Goal: Task Accomplishment & Management: Manage account settings

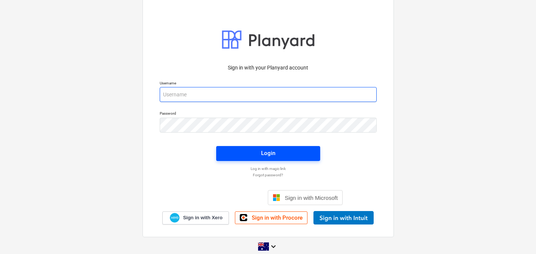
type input "[EMAIL_ADDRESS][DOMAIN_NAME]"
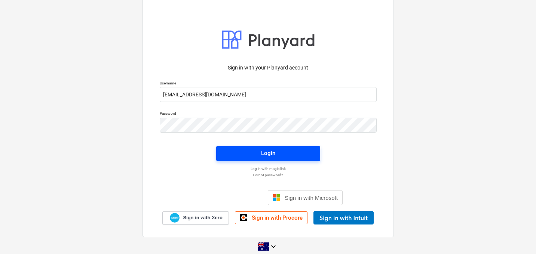
click at [284, 150] on span "Login" at bounding box center [268, 153] width 86 height 10
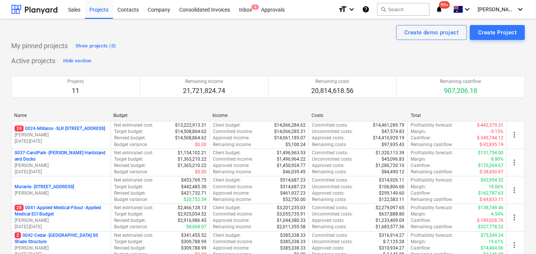
click at [251, 9] on div "Inbox 6" at bounding box center [245, 9] width 22 height 19
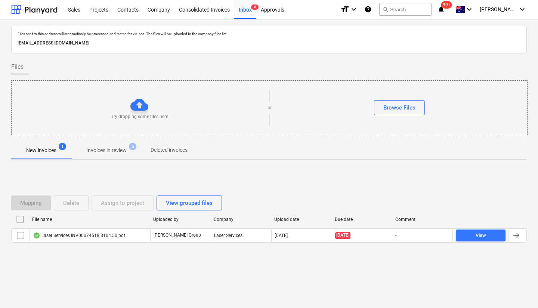
click at [117, 151] on p "Invoices in review" at bounding box center [106, 151] width 40 height 8
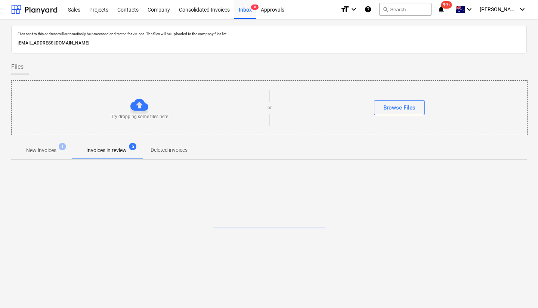
click at [48, 150] on p "New invoices" at bounding box center [41, 151] width 30 height 8
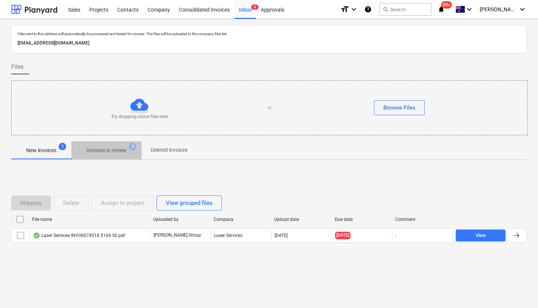
click at [98, 150] on p "Invoices in review" at bounding box center [106, 151] width 40 height 8
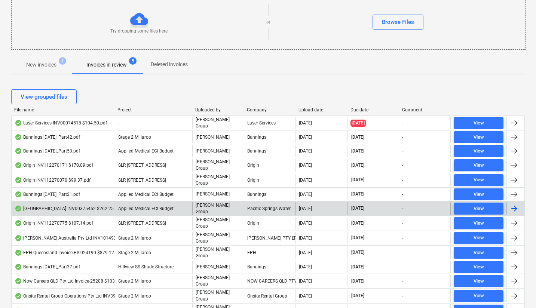
scroll to position [94, 0]
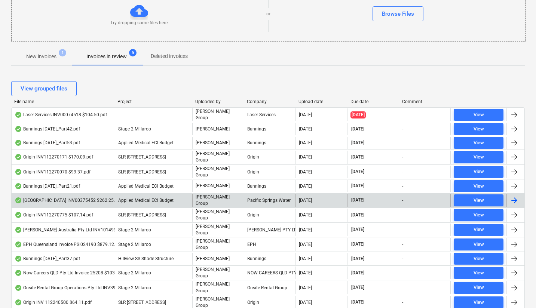
click at [308, 102] on div "Upload date" at bounding box center [321, 101] width 46 height 5
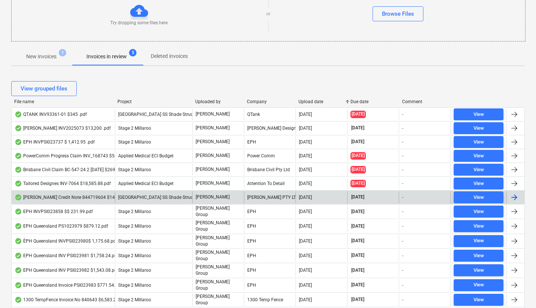
click at [308, 102] on div "Upload date" at bounding box center [321, 101] width 46 height 5
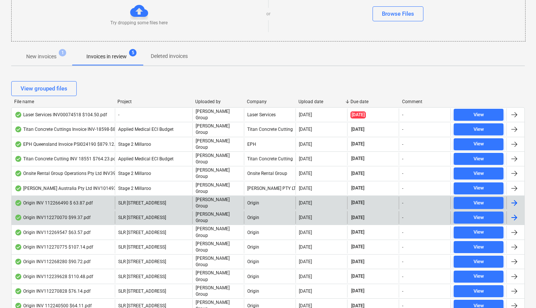
scroll to position [99, 0]
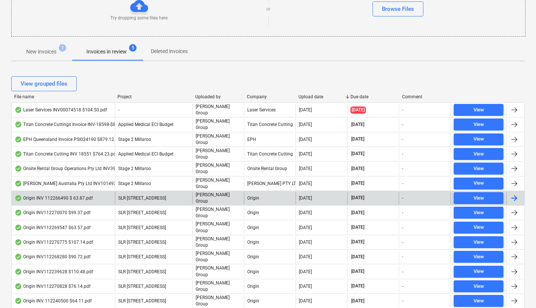
click at [70, 195] on div "Origin INV 112266490 $ 63.87.pdf" at bounding box center [54, 198] width 78 height 6
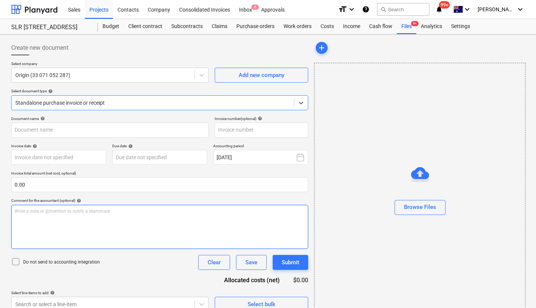
type input "112266490"
type input "[DATE]"
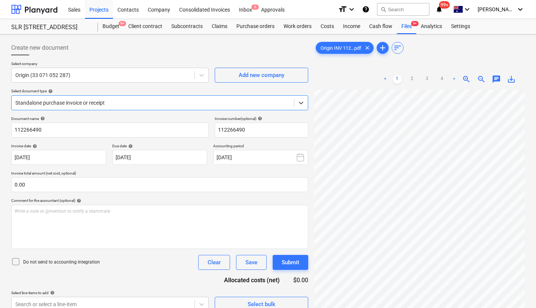
scroll to position [0, 72]
click at [138, 79] on div "Origin (33 071 052 287)" at bounding box center [103, 75] width 183 height 10
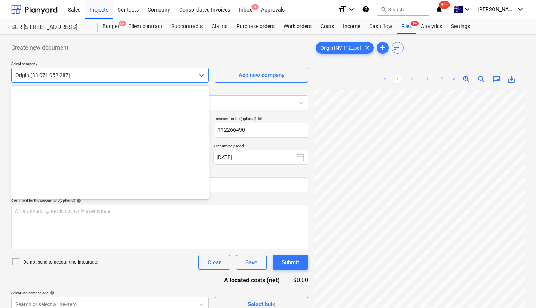
scroll to position [7499, 0]
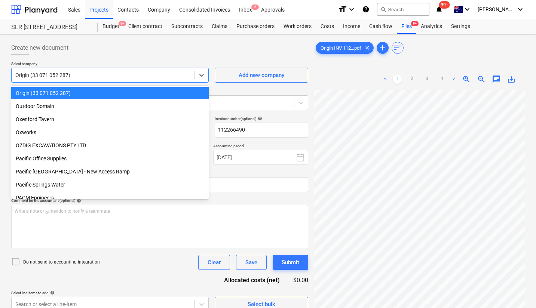
click at [157, 56] on div at bounding box center [159, 58] width 297 height 6
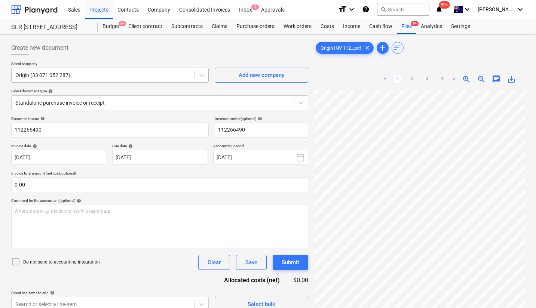
click at [113, 76] on div at bounding box center [102, 74] width 175 height 7
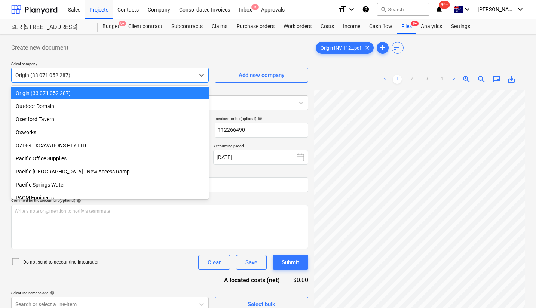
click at [120, 55] on div "Create new document" at bounding box center [159, 47] width 297 height 15
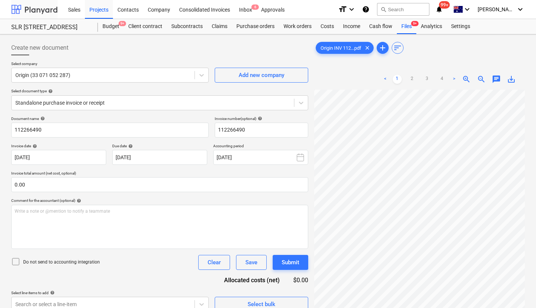
click at [40, 11] on div at bounding box center [34, 9] width 46 height 19
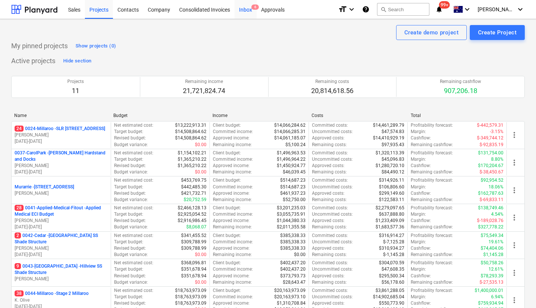
click at [246, 7] on div "Inbox 6" at bounding box center [245, 9] width 22 height 19
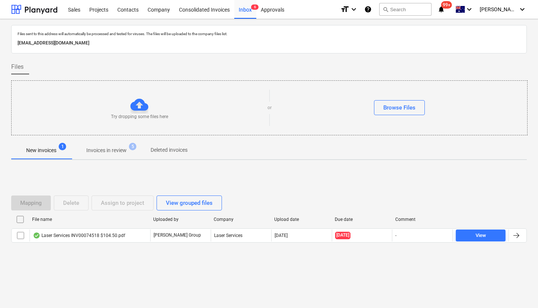
click at [85, 254] on div "Mapping Delete Assign to project View grouped files File name Uploaded by Compa…" at bounding box center [269, 222] width 516 height 112
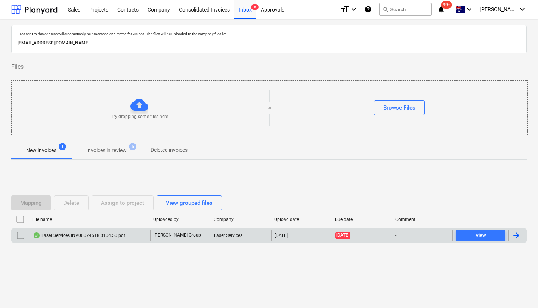
click at [82, 238] on div "Laser Services INV00074518 $104.50.pdf" at bounding box center [79, 236] width 92 height 6
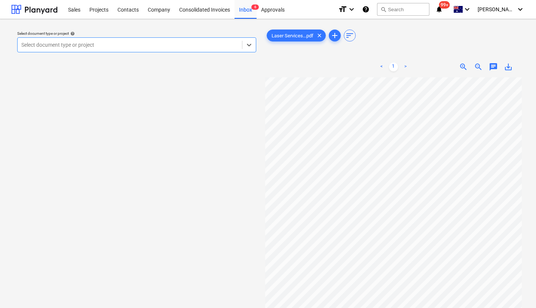
scroll to position [0, 8]
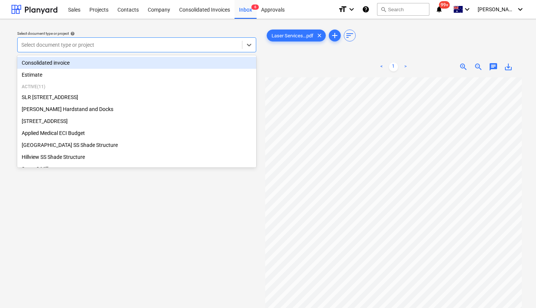
click at [173, 42] on div at bounding box center [129, 44] width 217 height 7
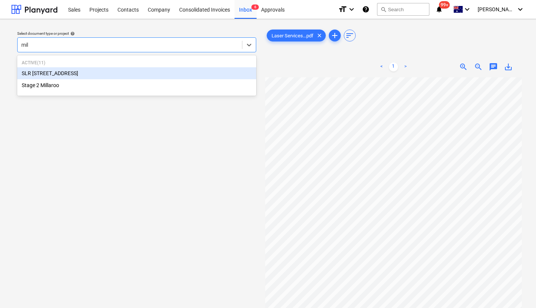
type input "mill"
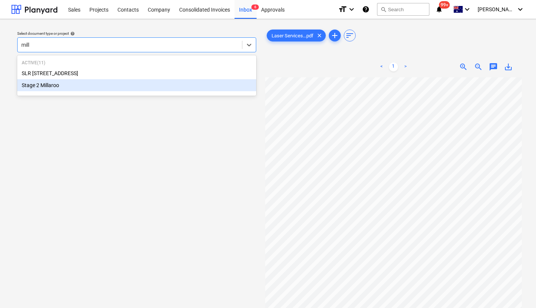
click at [117, 90] on div "Stage 2 Millaroo" at bounding box center [136, 85] width 239 height 12
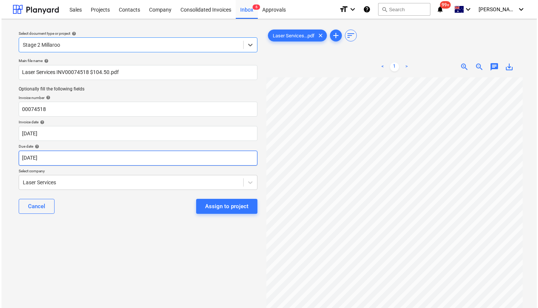
scroll to position [52, 8]
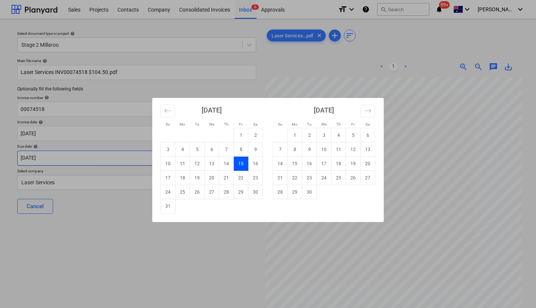
click at [79, 160] on body "Sales Projects Contacts Company Consolidated Invoices Inbox 6 Approvals format_…" at bounding box center [268, 154] width 536 height 308
click at [306, 193] on td "30" at bounding box center [309, 192] width 15 height 14
type input "[DATE]"
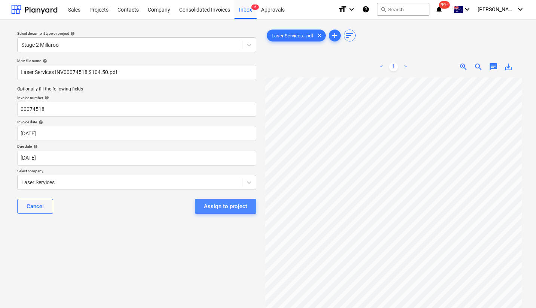
click at [223, 206] on div "Assign to project" at bounding box center [225, 207] width 43 height 10
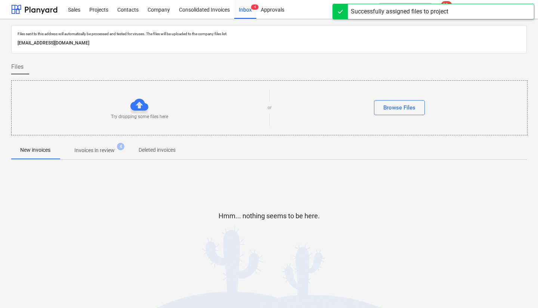
click at [100, 141] on button "Invoices in review 4" at bounding box center [94, 150] width 70 height 18
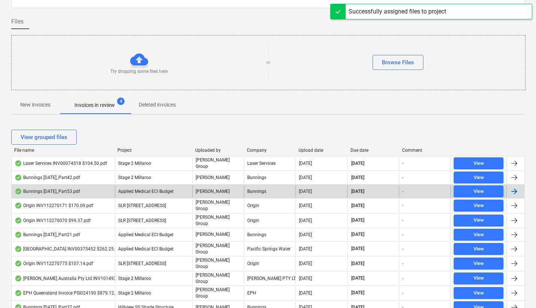
scroll to position [53, 0]
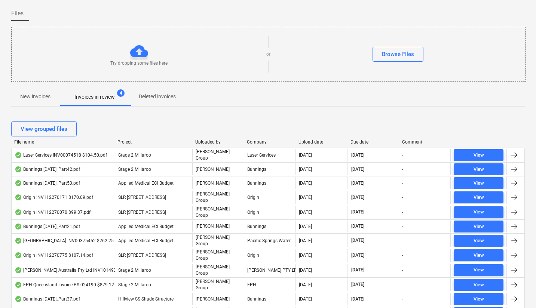
click at [308, 142] on div "Upload date" at bounding box center [321, 141] width 46 height 5
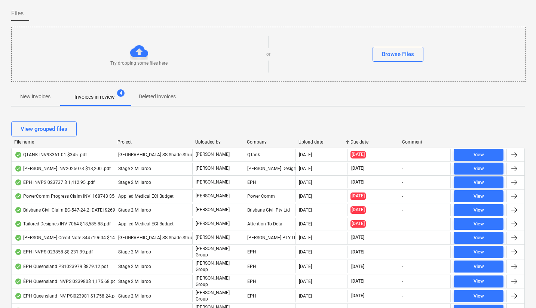
click at [308, 142] on div "Upload date" at bounding box center [321, 141] width 46 height 5
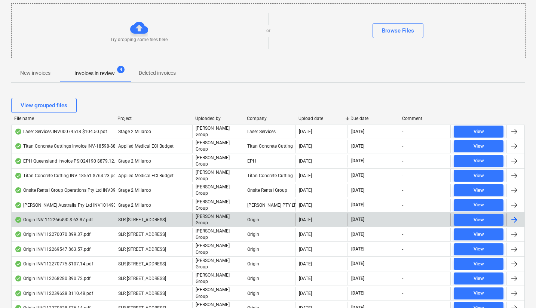
scroll to position [79, 0]
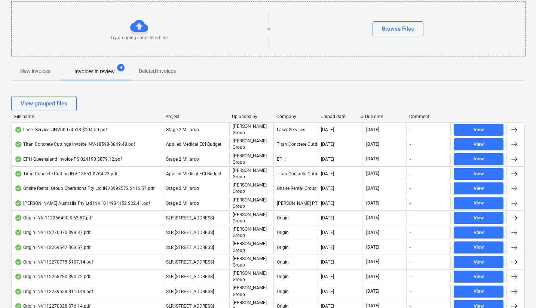
drag, startPoint x: 117, startPoint y: 116, endPoint x: 165, endPoint y: 120, distance: 48.0
click at [165, 120] on div "File name Project Uploaded by Company Upload date Due date Comment" at bounding box center [267, 118] width 513 height 8
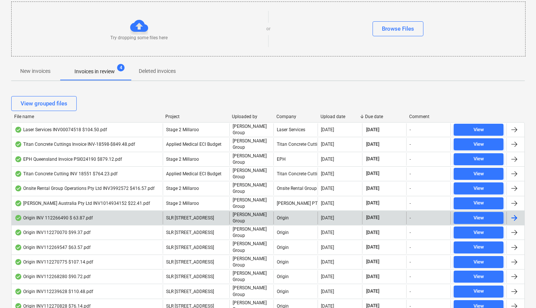
click at [65, 212] on div "Origin INV 112266490 $ 63.87.pdf" at bounding box center [87, 218] width 151 height 13
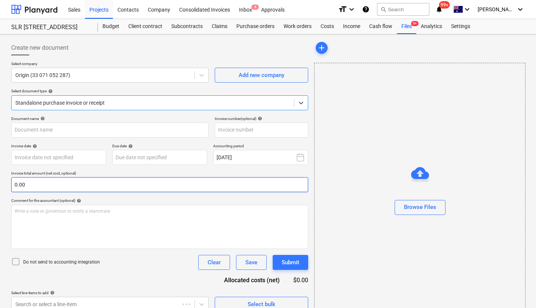
type input "112266490"
type input "[DATE]"
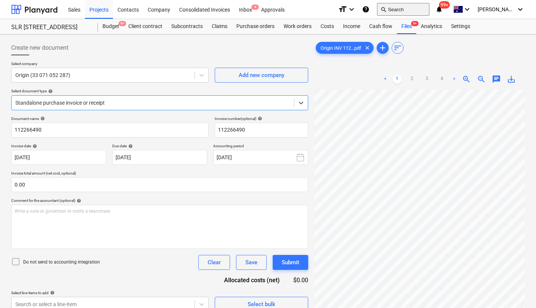
click at [426, 12] on button "search Search" at bounding box center [403, 9] width 52 height 13
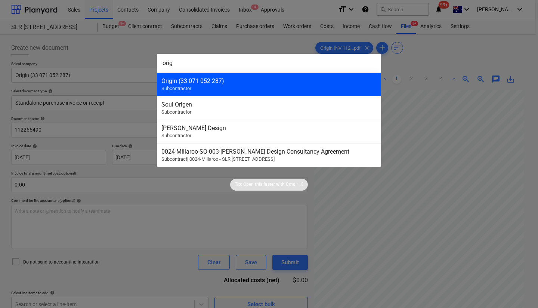
type input "orig"
click at [282, 89] on div "Origin (33 071 052 287) Subcontractor" at bounding box center [269, 85] width 224 height 24
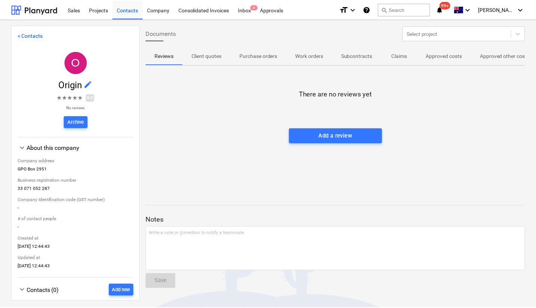
scroll to position [11, 0]
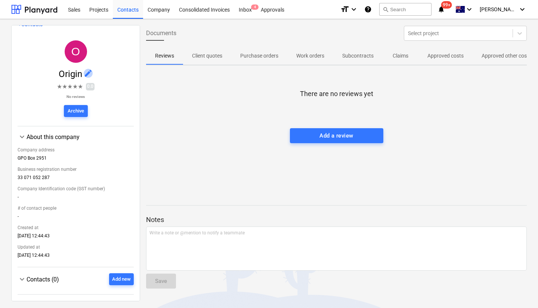
click at [89, 71] on span "edit" at bounding box center [88, 73] width 9 height 9
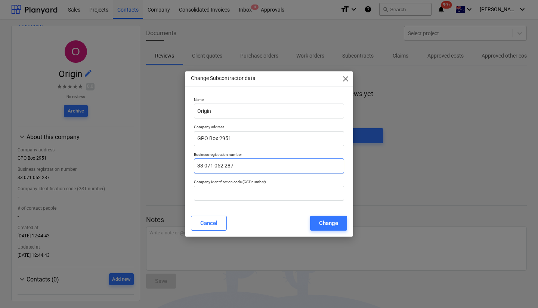
drag, startPoint x: 248, startPoint y: 166, endPoint x: 178, endPoint y: 166, distance: 69.5
click at [178, 166] on div "Change Subcontractor data close Name Origin Company address GPO Box 2951 Busine…" at bounding box center [269, 154] width 538 height 308
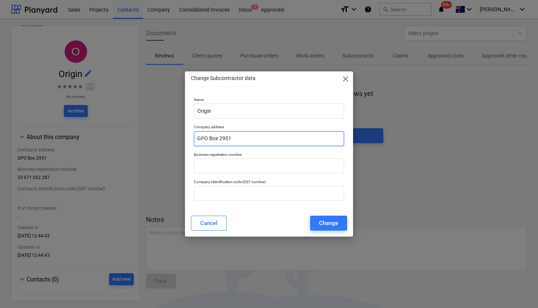
drag, startPoint x: 214, startPoint y: 140, endPoint x: 157, endPoint y: 140, distance: 56.5
click at [157, 140] on div "Change Subcontractor data close Name Origin Company address GPO Box 2951 Busine…" at bounding box center [269, 154] width 538 height 308
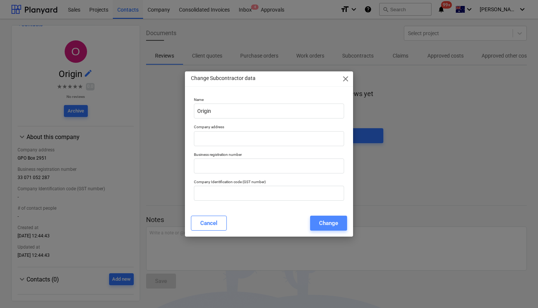
click at [339, 224] on button "Change" at bounding box center [328, 223] width 37 height 15
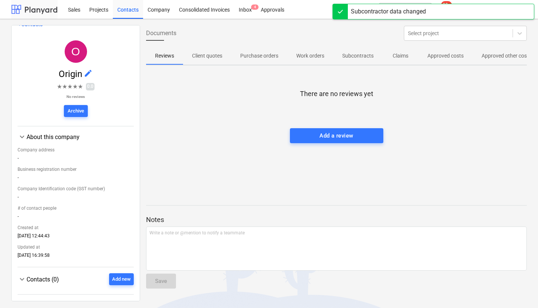
click at [49, 11] on div at bounding box center [34, 9] width 46 height 19
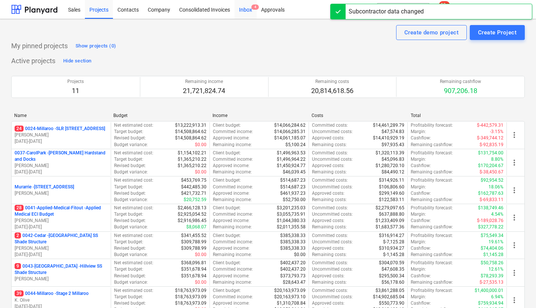
click at [245, 14] on div "Inbox 4" at bounding box center [245, 9] width 22 height 19
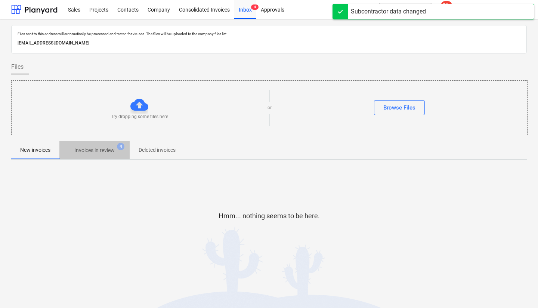
click at [108, 150] on p "Invoices in review" at bounding box center [94, 151] width 40 height 8
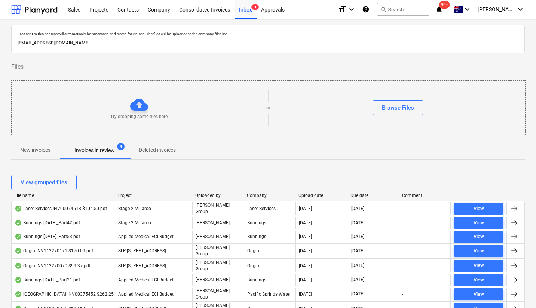
click at [307, 195] on div "Upload date" at bounding box center [321, 195] width 46 height 5
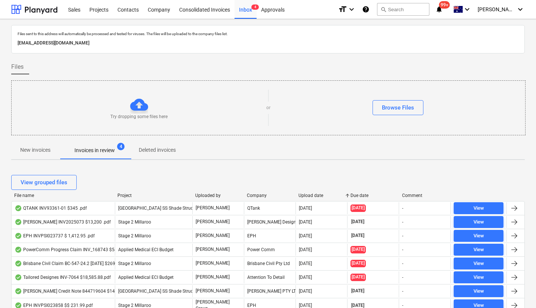
click at [307, 195] on div "Upload date" at bounding box center [321, 195] width 46 height 5
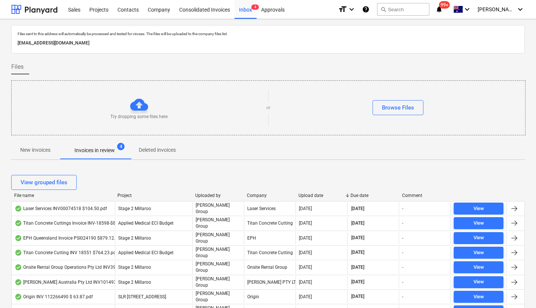
click at [305, 193] on div "Upload date" at bounding box center [321, 195] width 46 height 5
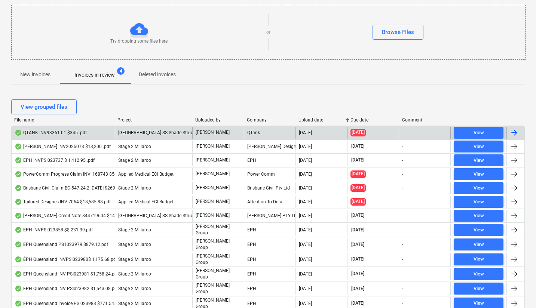
scroll to position [77, 0]
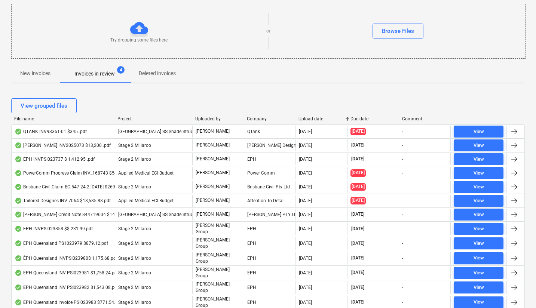
click at [313, 120] on div "Upload date" at bounding box center [321, 118] width 46 height 5
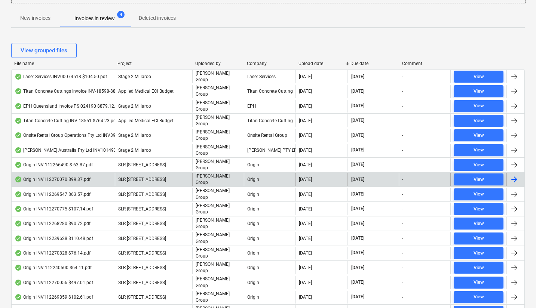
click at [44, 176] on div "Origin INV112270070 $99.37.pdf" at bounding box center [53, 179] width 76 height 6
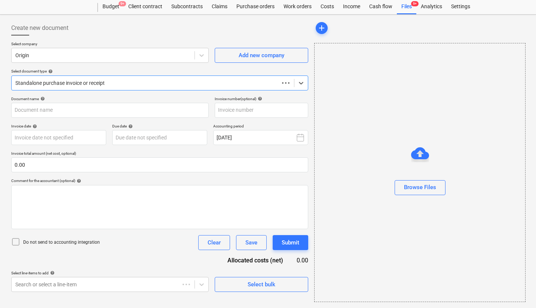
scroll to position [20, 0]
type input "112270070"
type input "[DATE]"
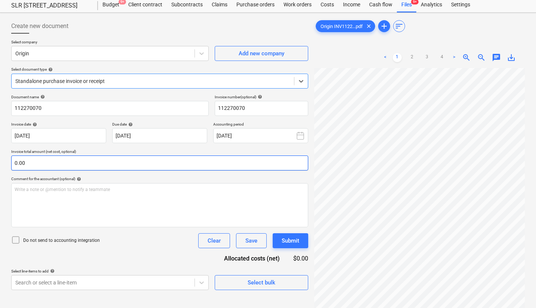
scroll to position [22, 0]
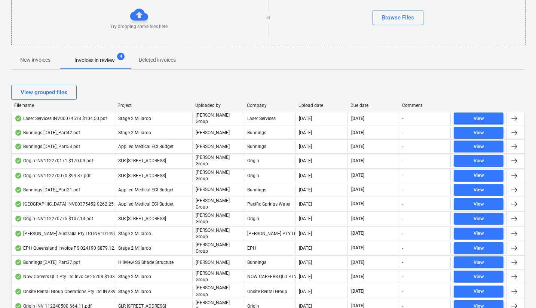
scroll to position [126, 0]
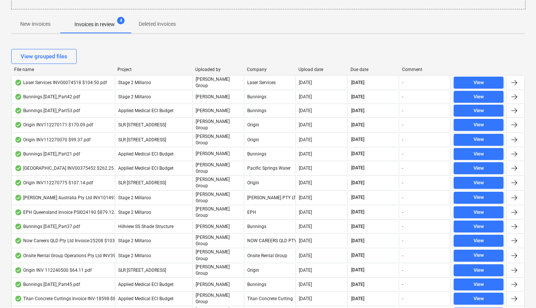
click at [310, 68] on div "Upload date" at bounding box center [321, 69] width 46 height 5
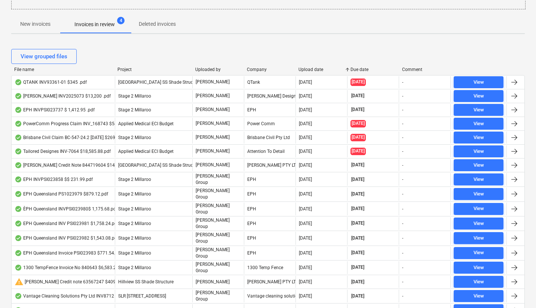
click at [310, 68] on div "Upload date" at bounding box center [321, 69] width 46 height 5
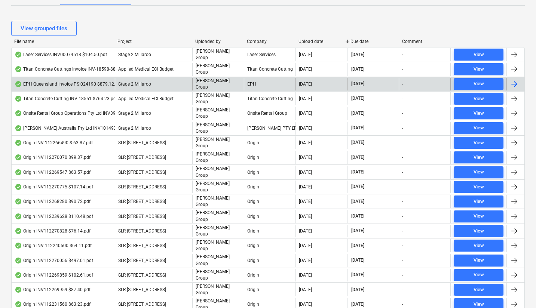
scroll to position [155, 0]
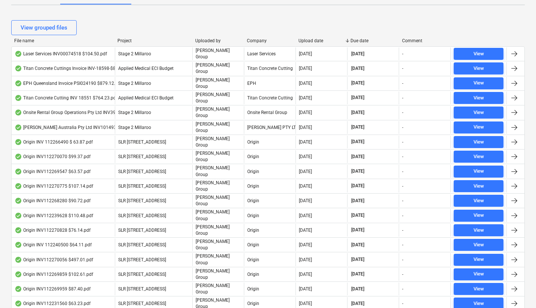
click at [319, 43] on div "File name Project Uploaded by Company Upload date Due date Comment" at bounding box center [267, 42] width 513 height 8
click at [313, 38] on div "Upload date" at bounding box center [321, 40] width 46 height 5
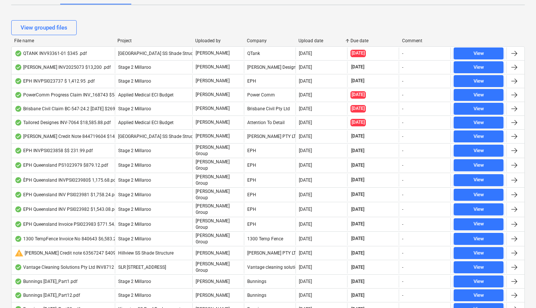
click at [313, 38] on div "Upload date" at bounding box center [321, 40] width 46 height 5
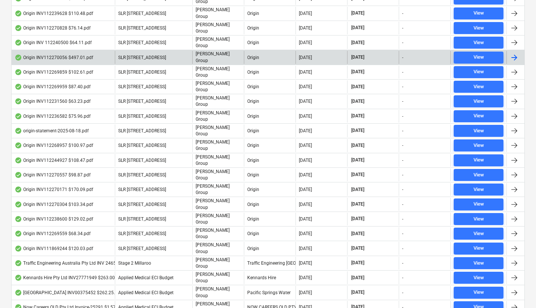
scroll to position [358, 0]
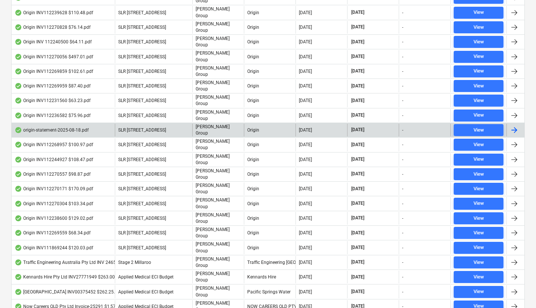
click at [55, 127] on div "origin-statement-2025-08-18.pdf" at bounding box center [52, 130] width 74 height 6
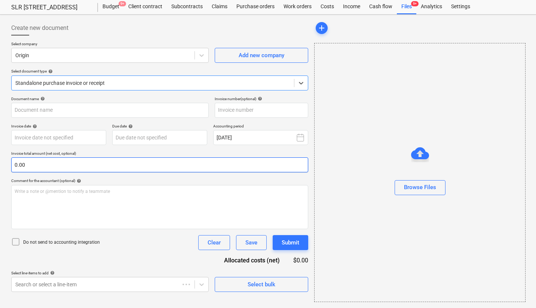
scroll to position [10, 0]
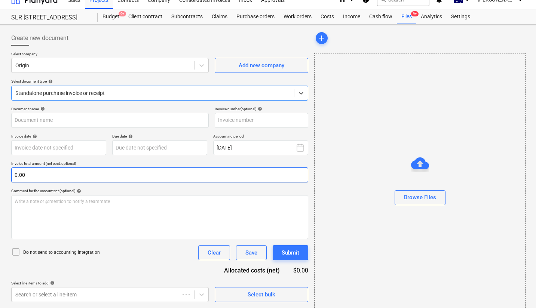
type input "112269512"
type input "[DATE]"
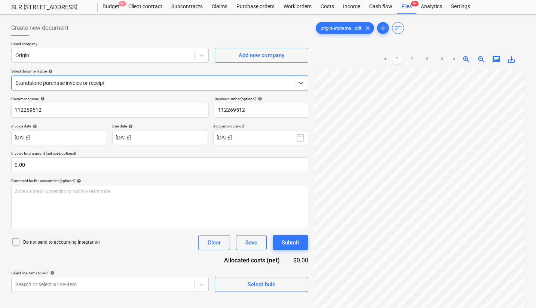
scroll to position [0, 72]
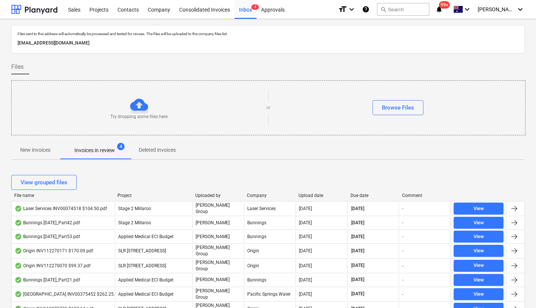
click at [311, 197] on div "Upload date" at bounding box center [321, 195] width 46 height 5
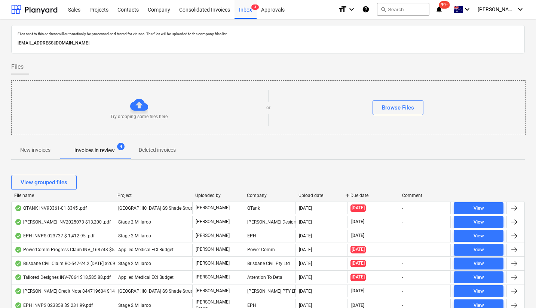
click at [311, 195] on div "Upload date" at bounding box center [321, 195] width 46 height 5
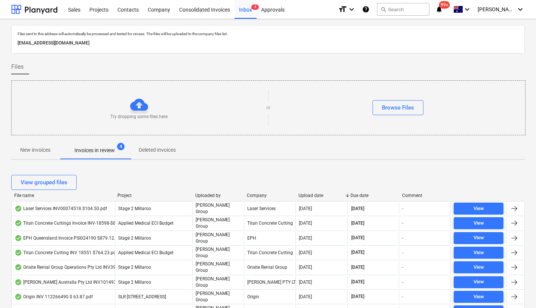
click at [317, 195] on div "Upload date" at bounding box center [321, 195] width 46 height 5
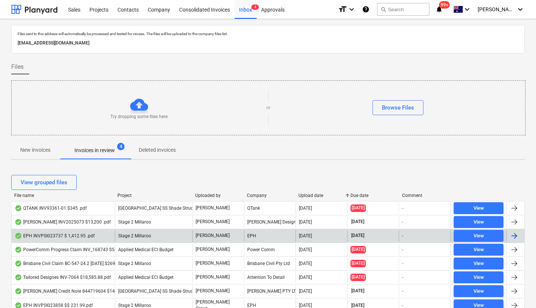
scroll to position [62, 0]
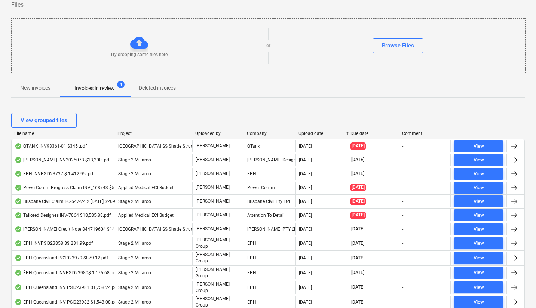
click at [316, 133] on div "Upload date" at bounding box center [321, 133] width 46 height 5
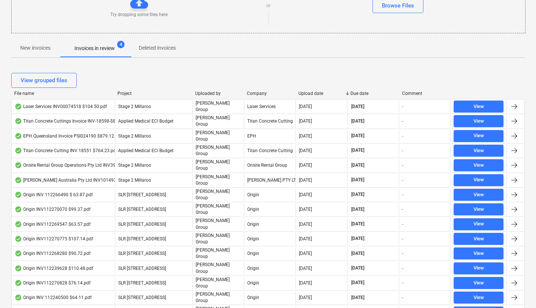
scroll to position [0, 0]
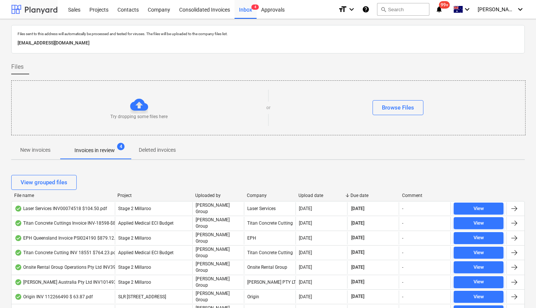
click at [28, 6] on div at bounding box center [34, 9] width 46 height 19
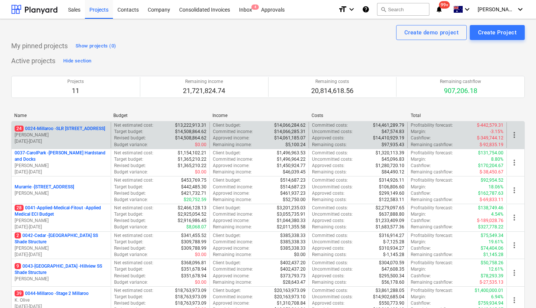
click at [74, 130] on p "24 0024-Millaroo - SLR [STREET_ADDRESS]" at bounding box center [60, 129] width 90 height 6
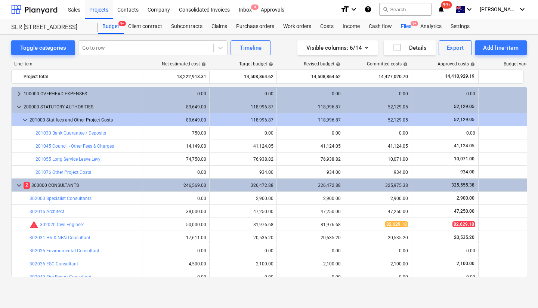
click at [403, 26] on div "Files 9+" at bounding box center [406, 26] width 19 height 15
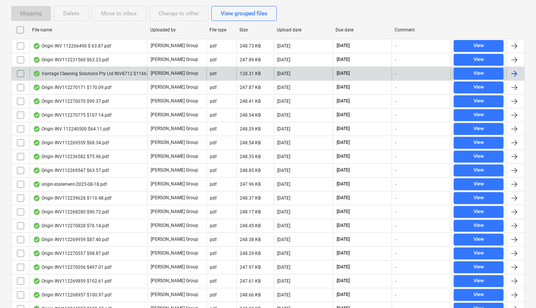
scroll to position [144, 0]
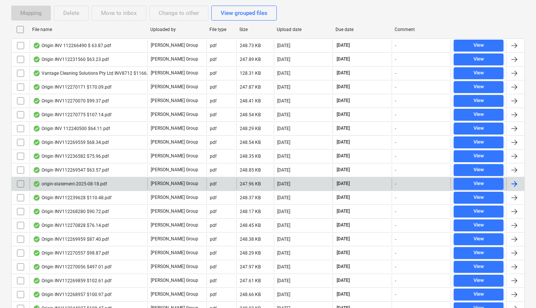
click at [20, 183] on input "checkbox" at bounding box center [21, 184] width 12 height 12
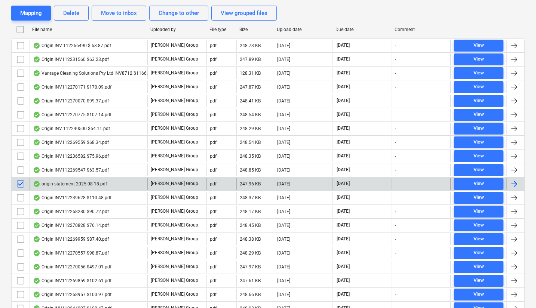
click at [76, 185] on div "origin-statement-2025-08-18.pdf" at bounding box center [70, 184] width 74 height 6
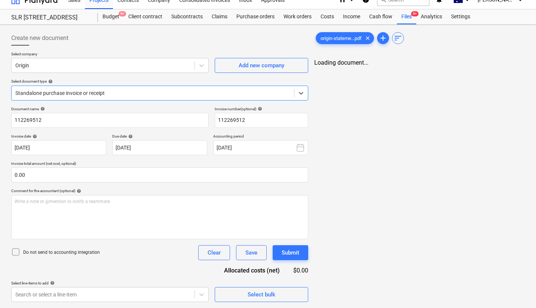
scroll to position [20, 0]
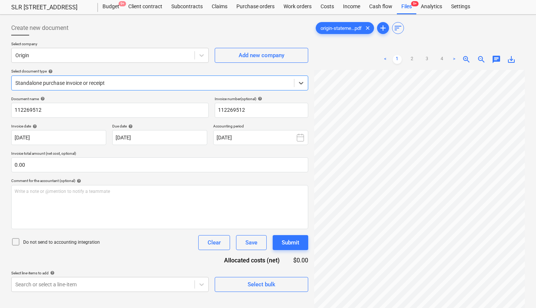
click at [509, 59] on span "save_alt" at bounding box center [511, 59] width 9 height 9
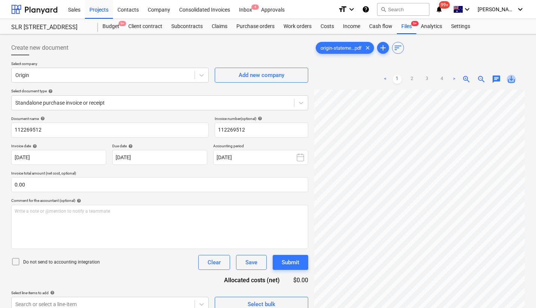
click at [508, 79] on span "save_alt" at bounding box center [511, 79] width 9 height 9
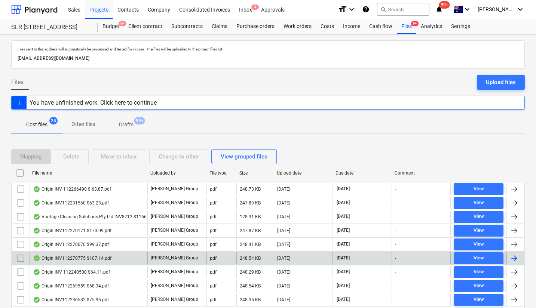
scroll to position [144, 0]
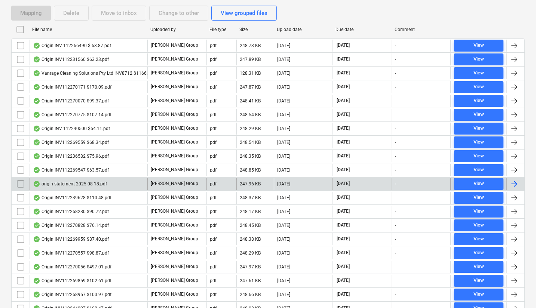
click at [19, 181] on input "checkbox" at bounding box center [21, 184] width 12 height 12
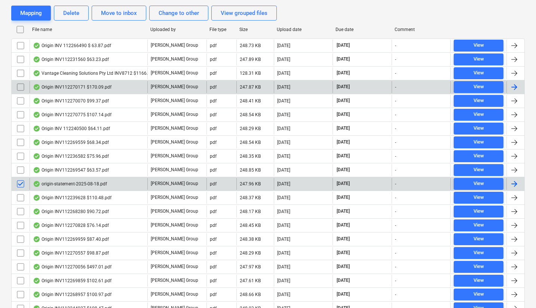
scroll to position [143, 0]
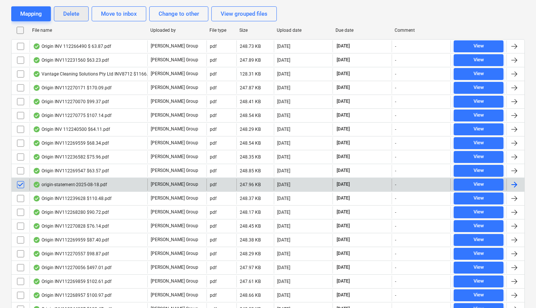
click at [71, 12] on div "Delete" at bounding box center [71, 14] width 16 height 10
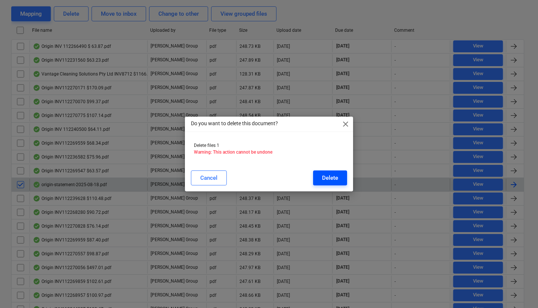
click at [332, 181] on div "Delete" at bounding box center [330, 178] width 16 height 10
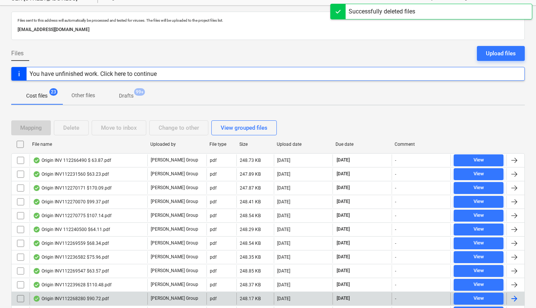
scroll to position [0, 0]
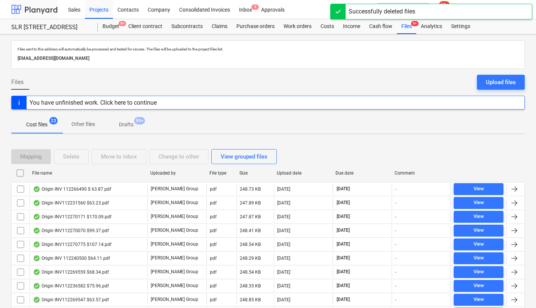
click at [30, 8] on div at bounding box center [34, 9] width 46 height 19
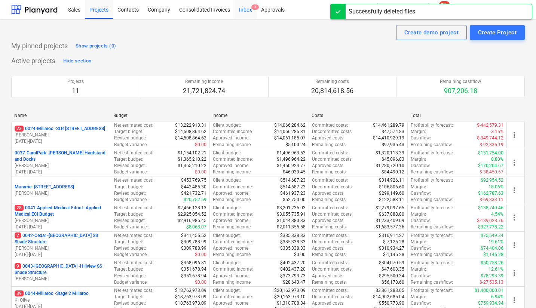
click at [242, 1] on div "Inbox 4" at bounding box center [245, 9] width 22 height 19
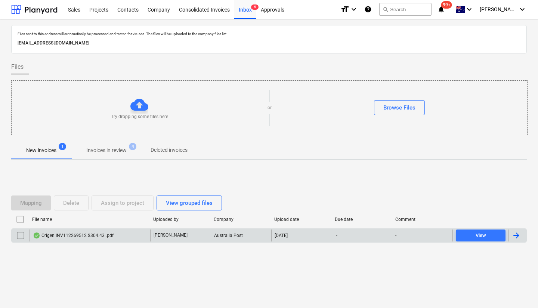
click at [81, 237] on div "Origen INV112269512 $304.43 .pdf" at bounding box center [73, 236] width 81 height 6
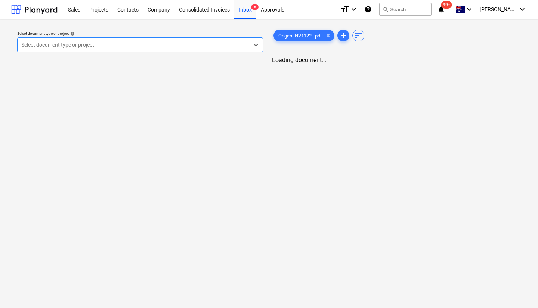
click at [131, 46] on div at bounding box center [133, 44] width 224 height 7
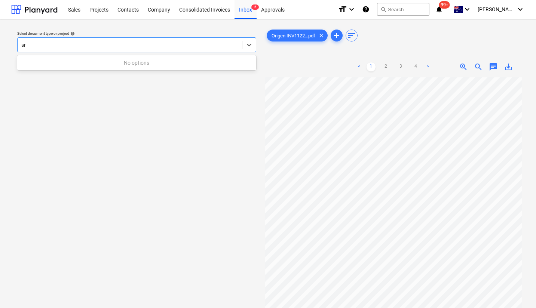
type input "s"
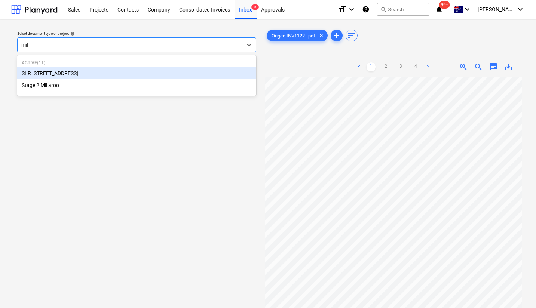
type input "mill"
click at [73, 78] on div "SLR [STREET_ADDRESS]" at bounding box center [136, 73] width 239 height 12
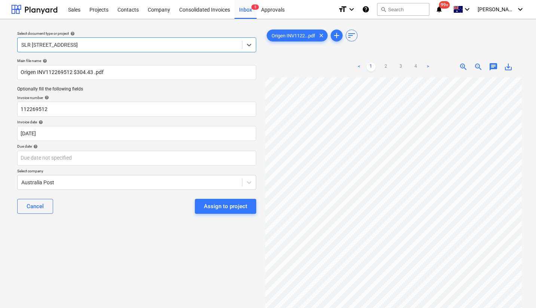
scroll to position [0, 25]
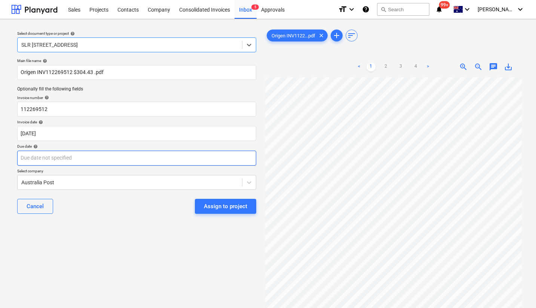
click at [68, 160] on body "Sales Projects Contacts Company Consolidated Invoices Inbox 5 Approvals format_…" at bounding box center [268, 154] width 536 height 308
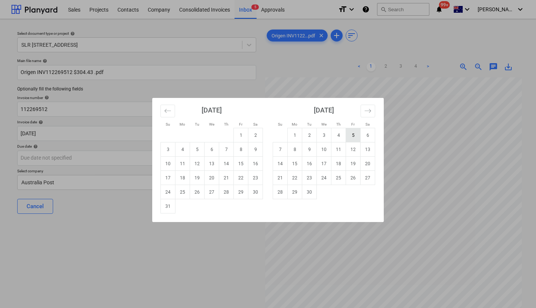
click at [352, 132] on td "5" at bounding box center [353, 135] width 15 height 14
type input "[DATE]"
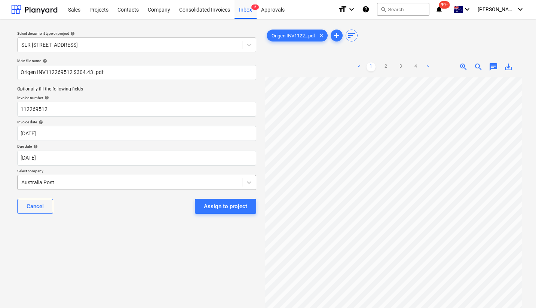
click at [90, 180] on div at bounding box center [129, 182] width 217 height 7
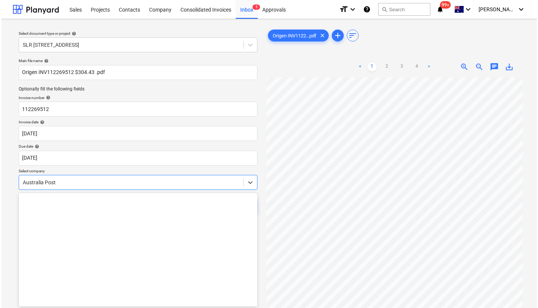
scroll to position [1217, 0]
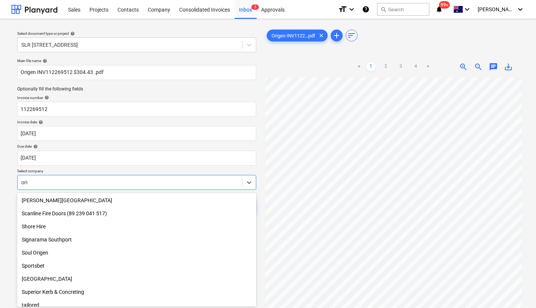
type input "orig"
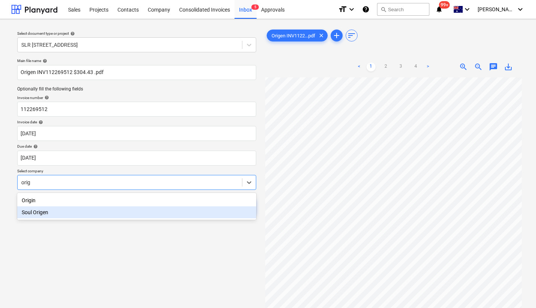
click at [39, 203] on div "Origin" at bounding box center [136, 200] width 239 height 12
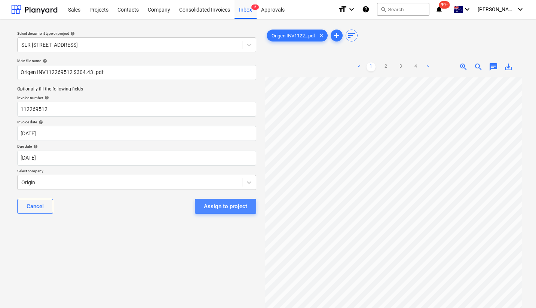
click at [214, 205] on div "Assign to project" at bounding box center [225, 207] width 43 height 10
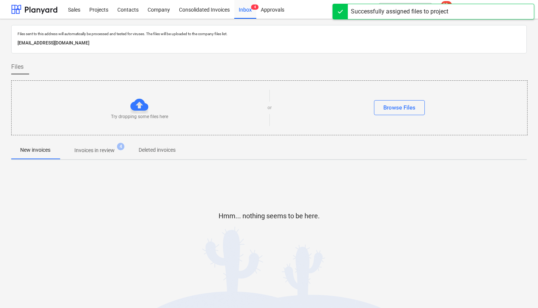
click at [179, 254] on div "Hmm... nothing seems to be here." at bounding box center [269, 222] width 516 height 112
